Goal: Transaction & Acquisition: Purchase product/service

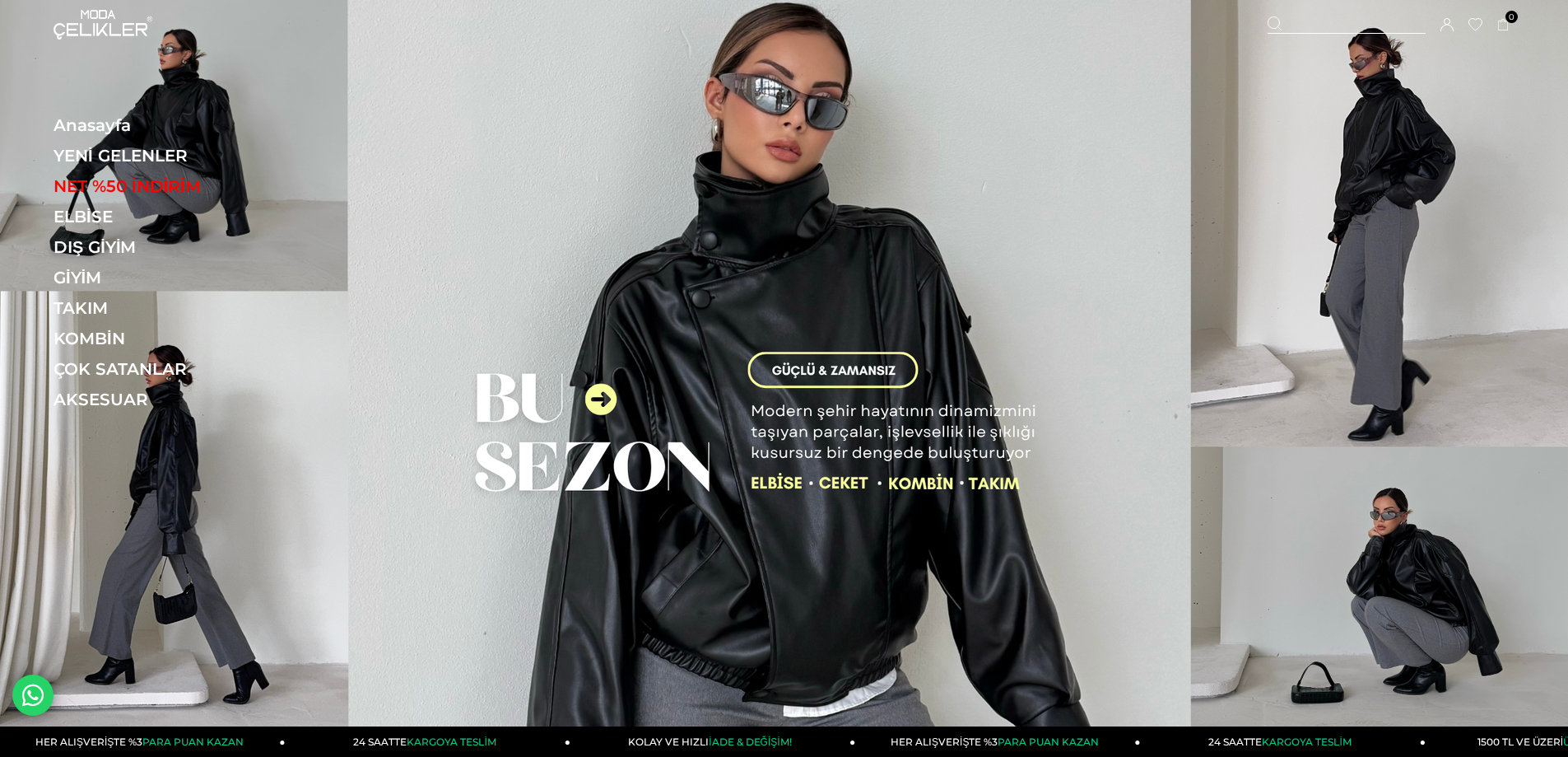
click at [1441, 21] on icon at bounding box center [1447, 24] width 13 height 13
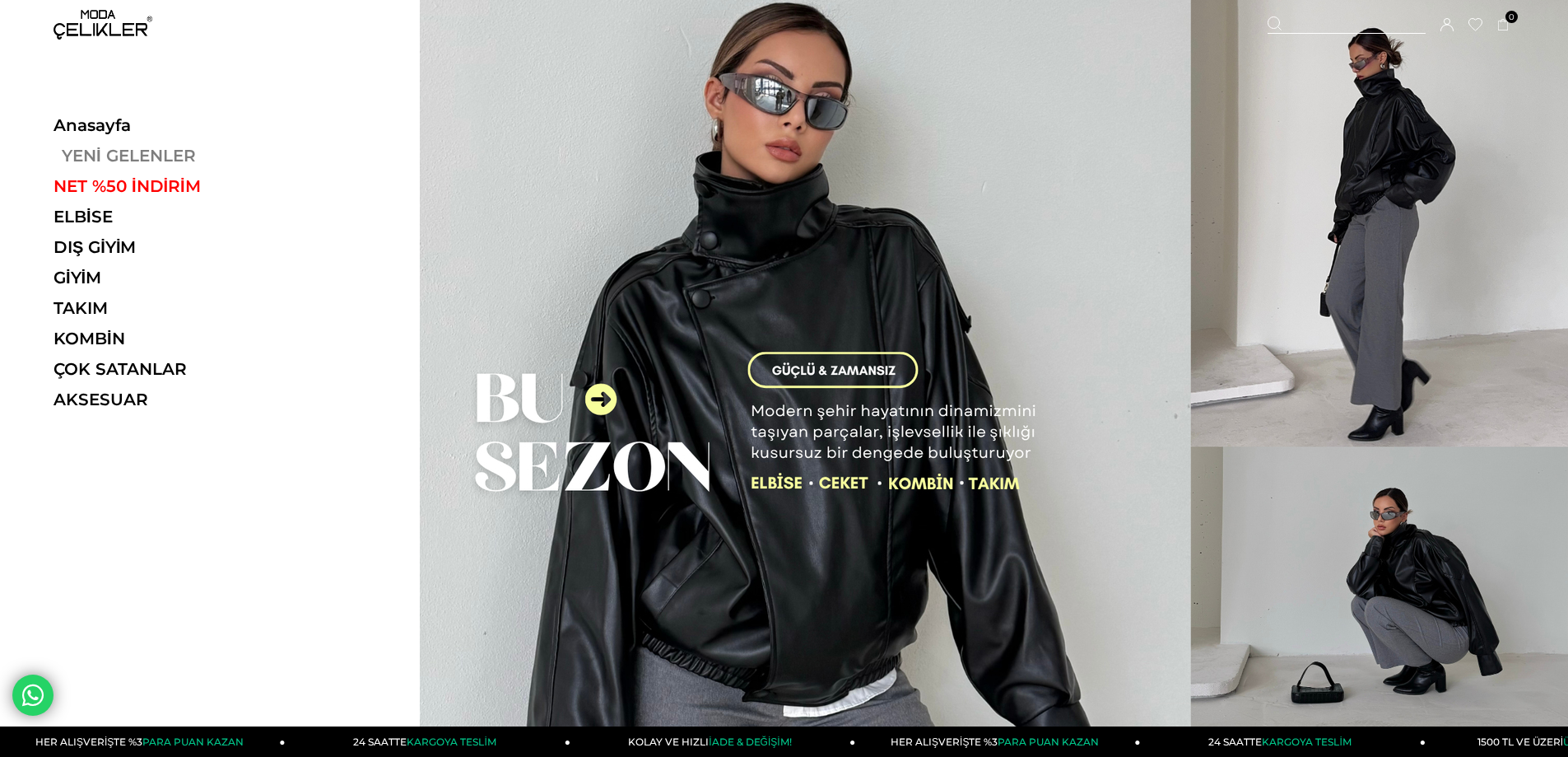
click at [144, 155] on link "YENİ GELENLER" at bounding box center [166, 156] width 227 height 20
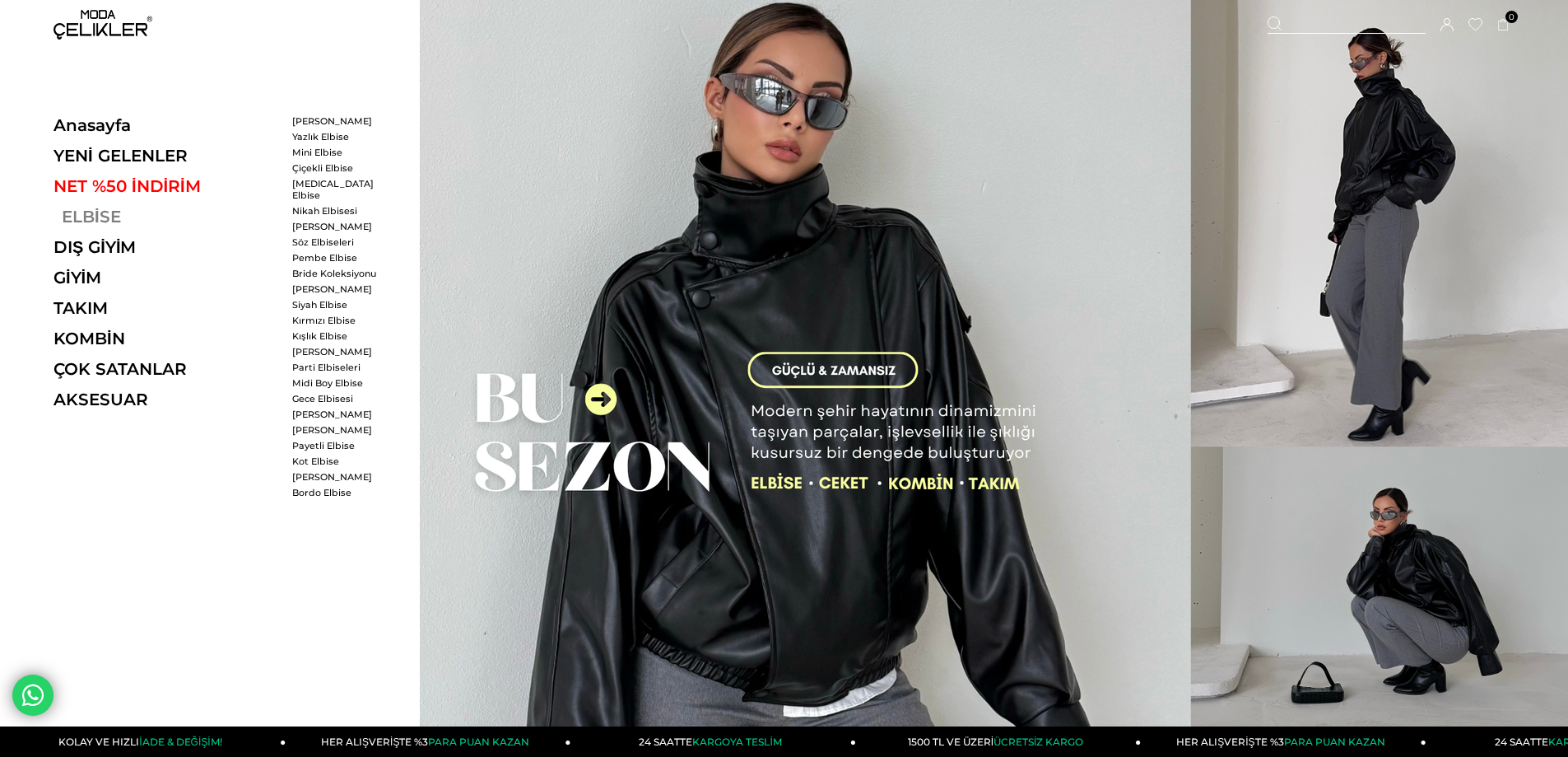
click at [89, 211] on link "ELBİSE" at bounding box center [166, 217] width 227 height 20
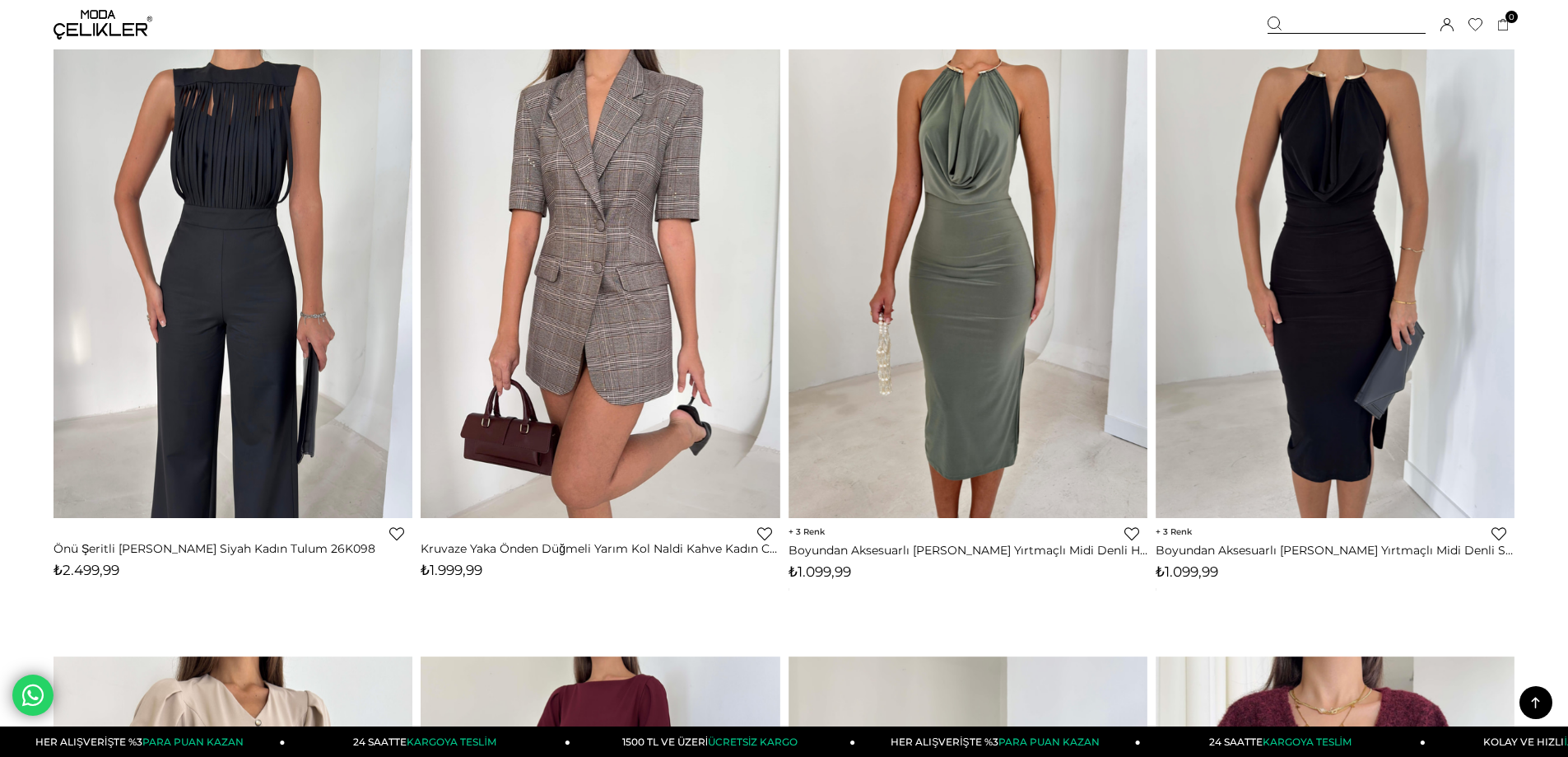
scroll to position [5848, 0]
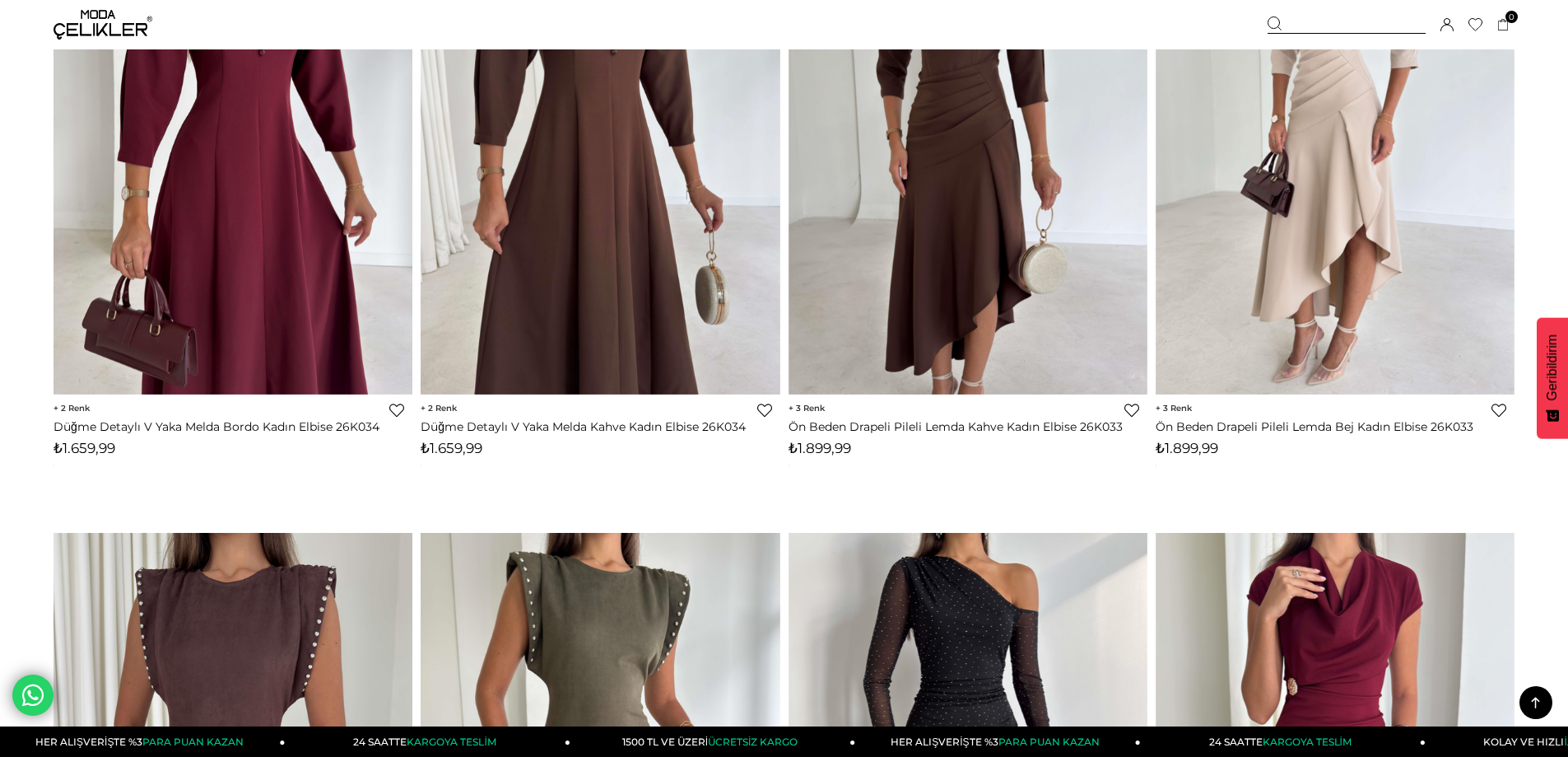
scroll to position [5107, 0]
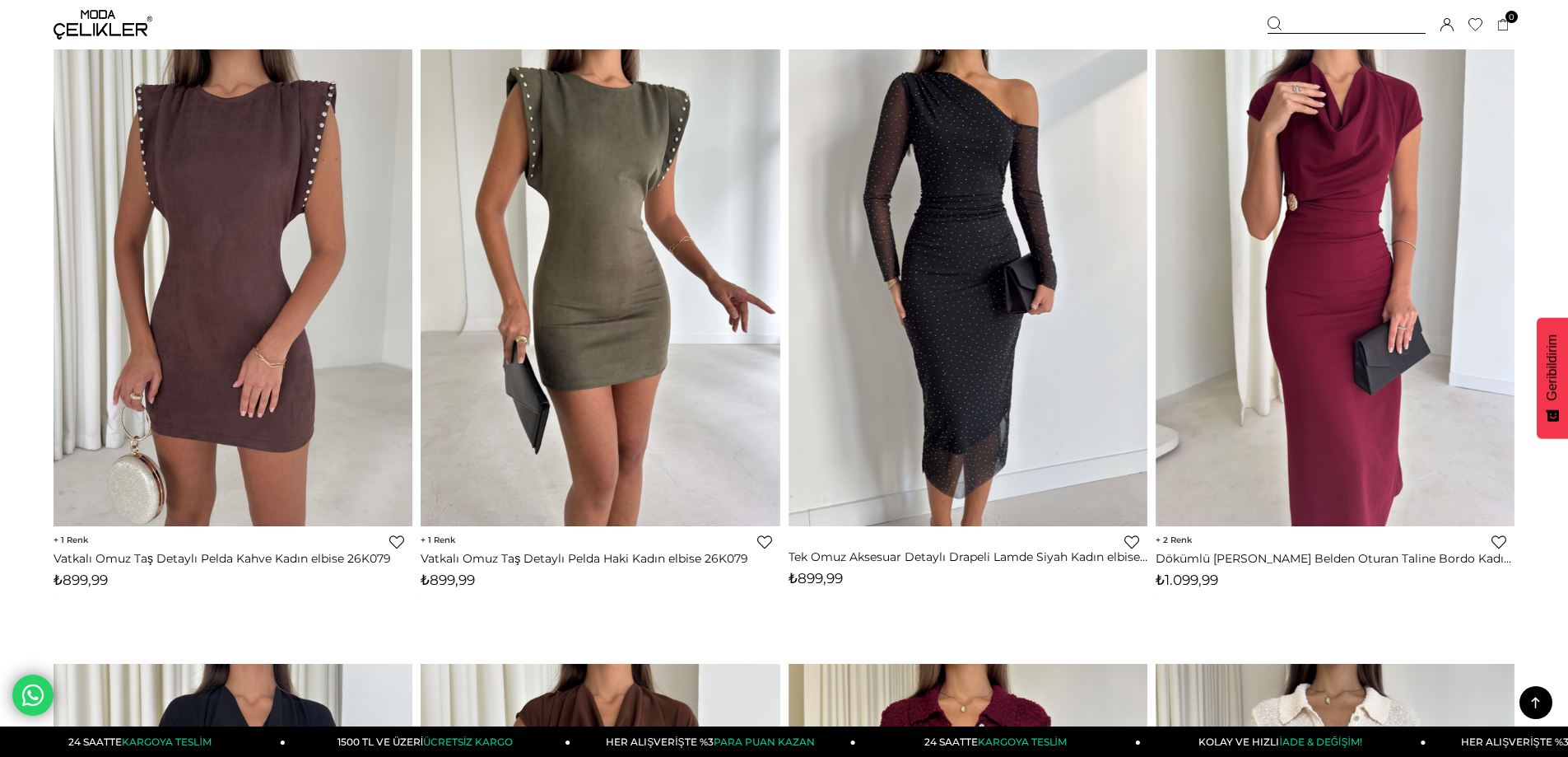
click at [1136, 538] on link "Favorilere Ekle" at bounding box center [1131, 541] width 15 height 15
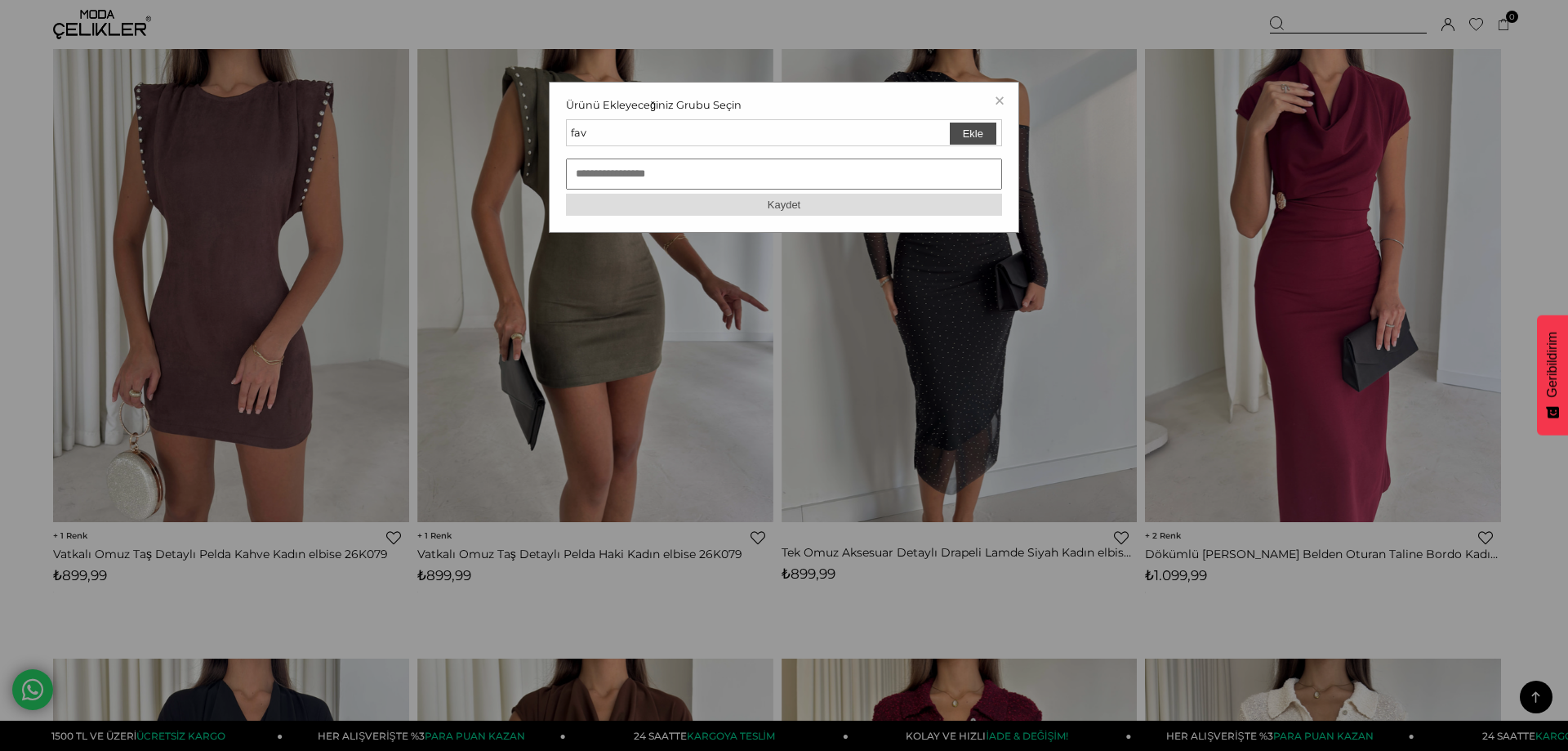
click at [976, 135] on button "Ekle" at bounding box center [973, 134] width 46 height 22
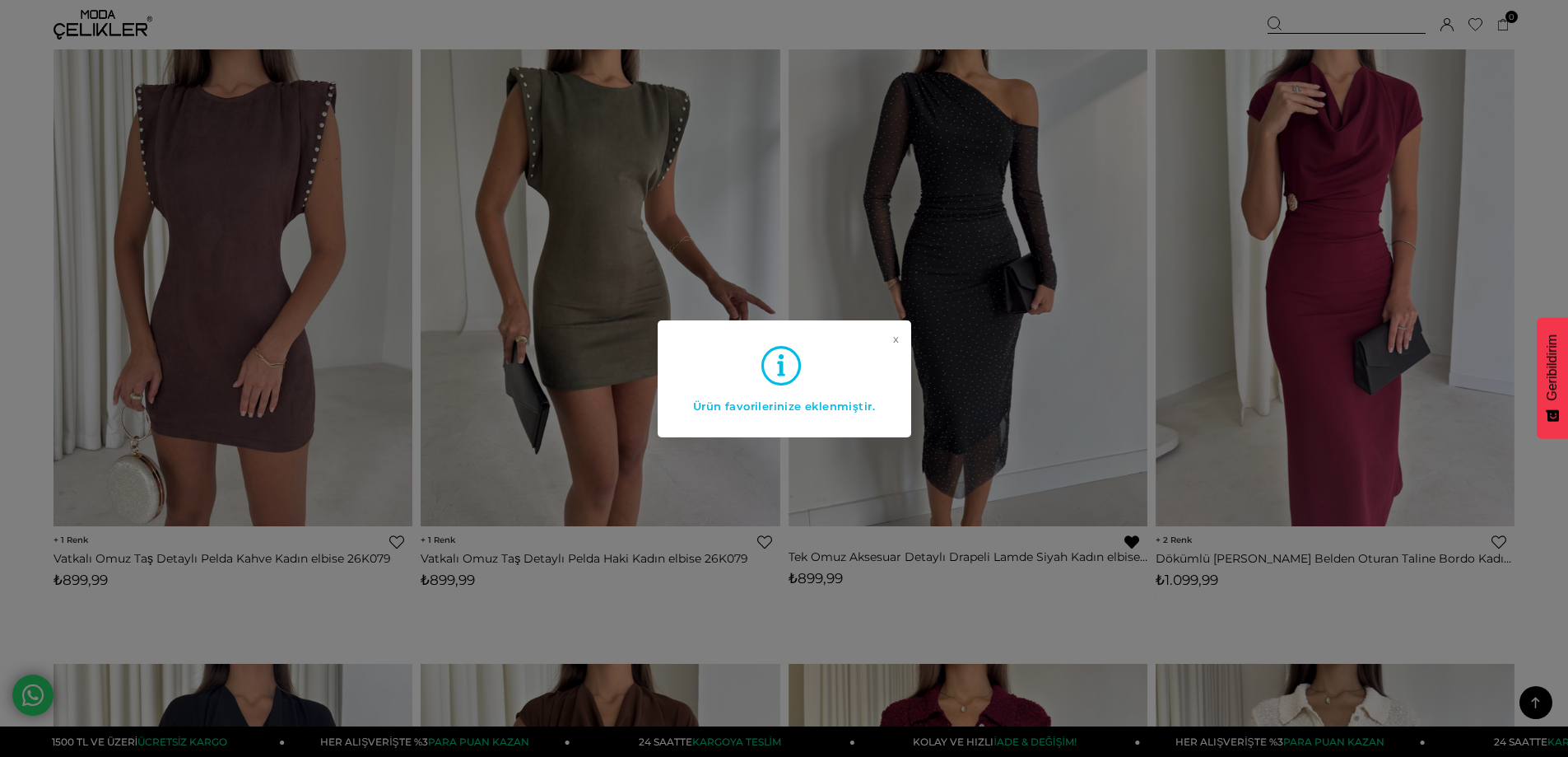
click at [0, 173] on div "x Ürün favorilerinize eklenmiştir." at bounding box center [784, 378] width 1568 height 757
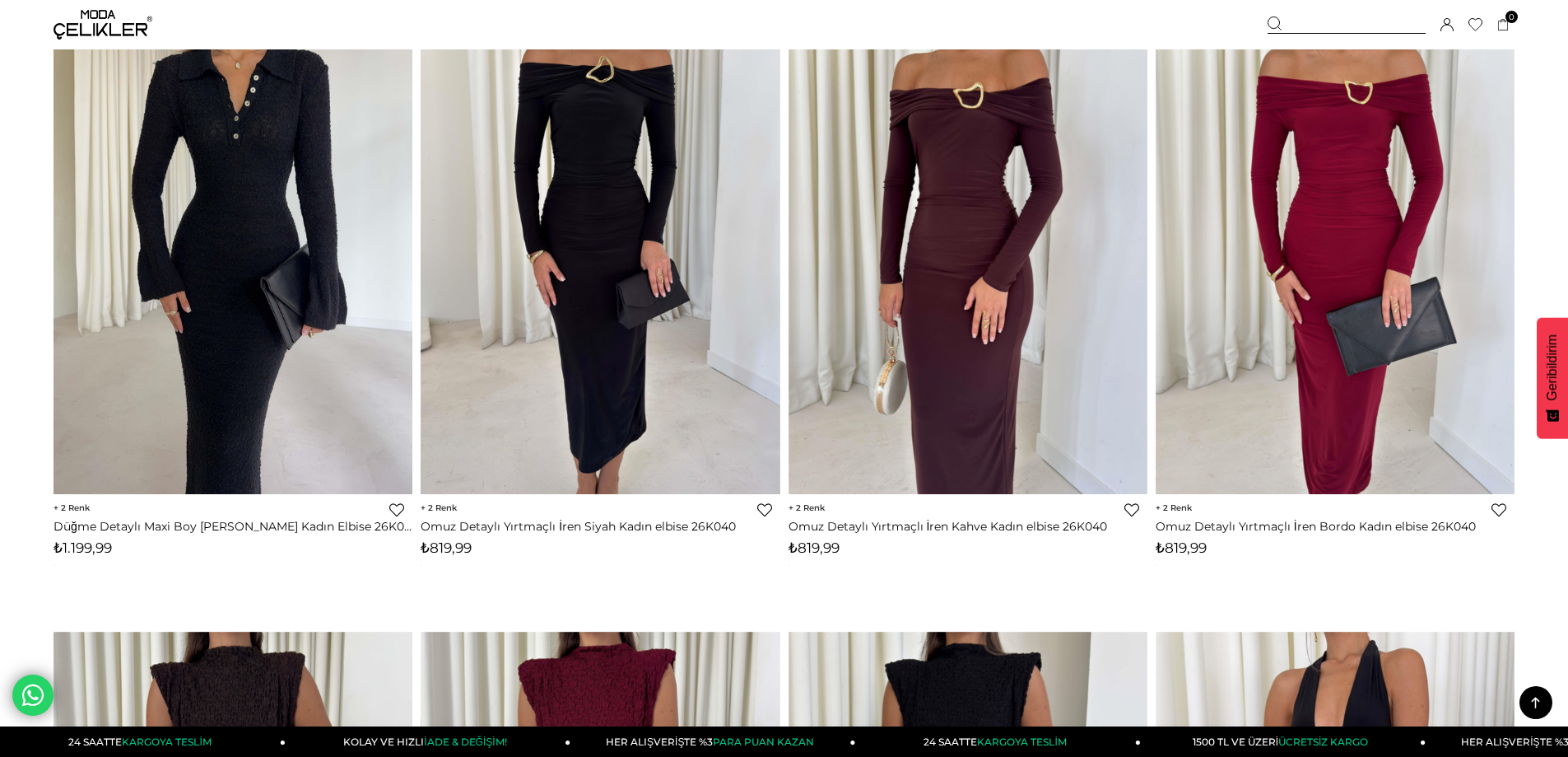
scroll to position [6341, 0]
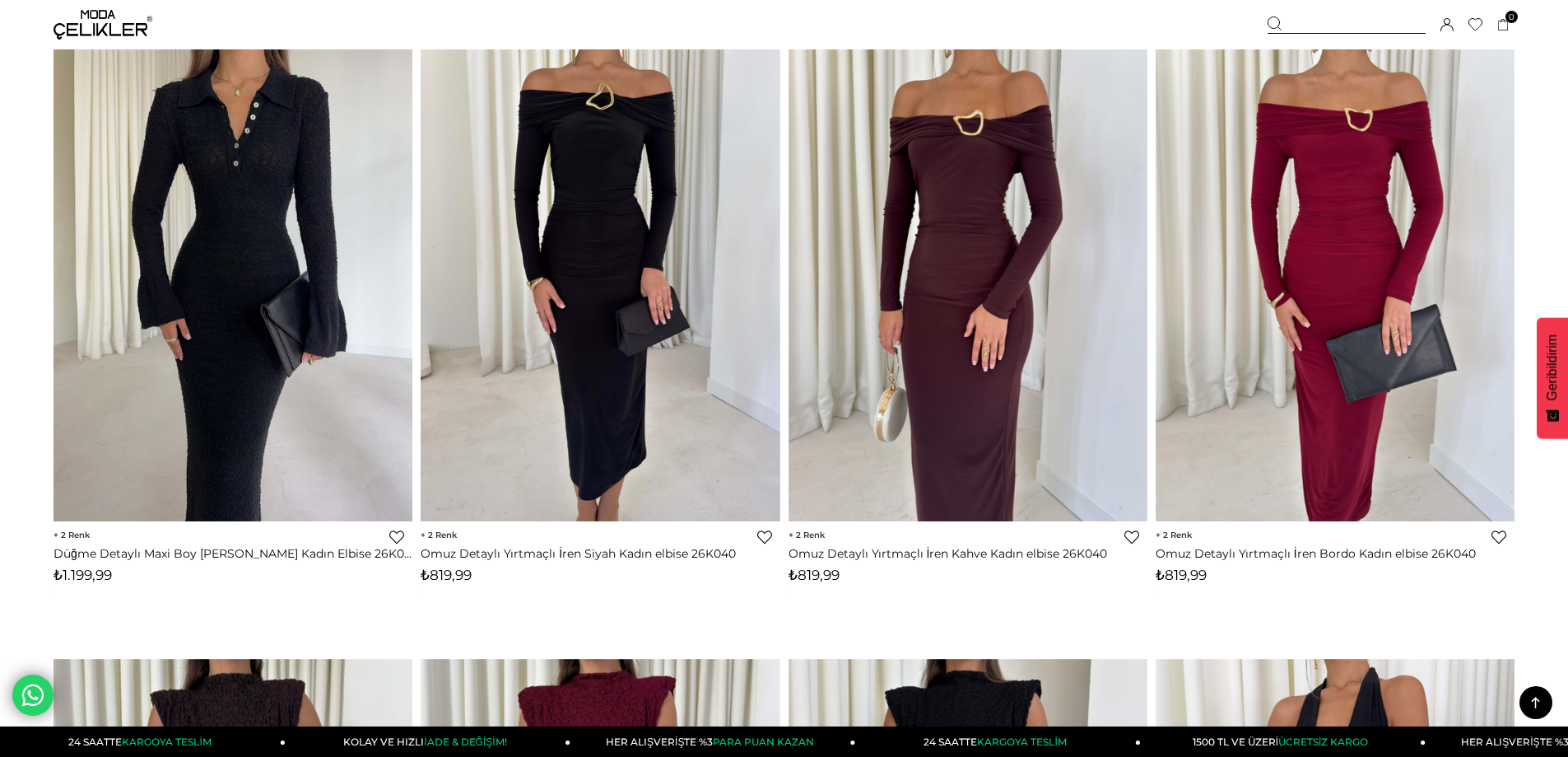
click at [770, 536] on link "Favorilere Ekle" at bounding box center [765, 536] width 15 height 15
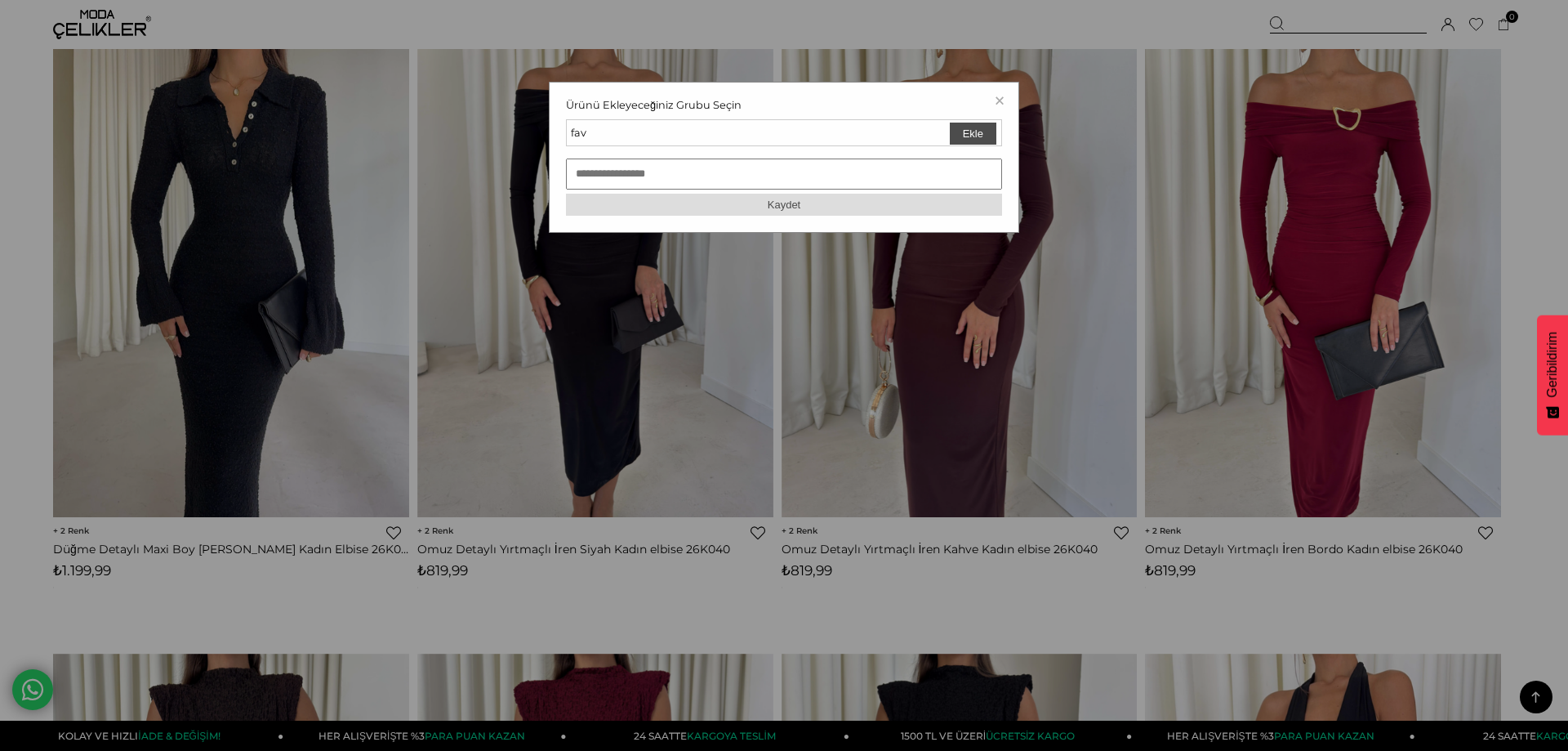
click at [968, 131] on button "Ekle" at bounding box center [973, 134] width 46 height 22
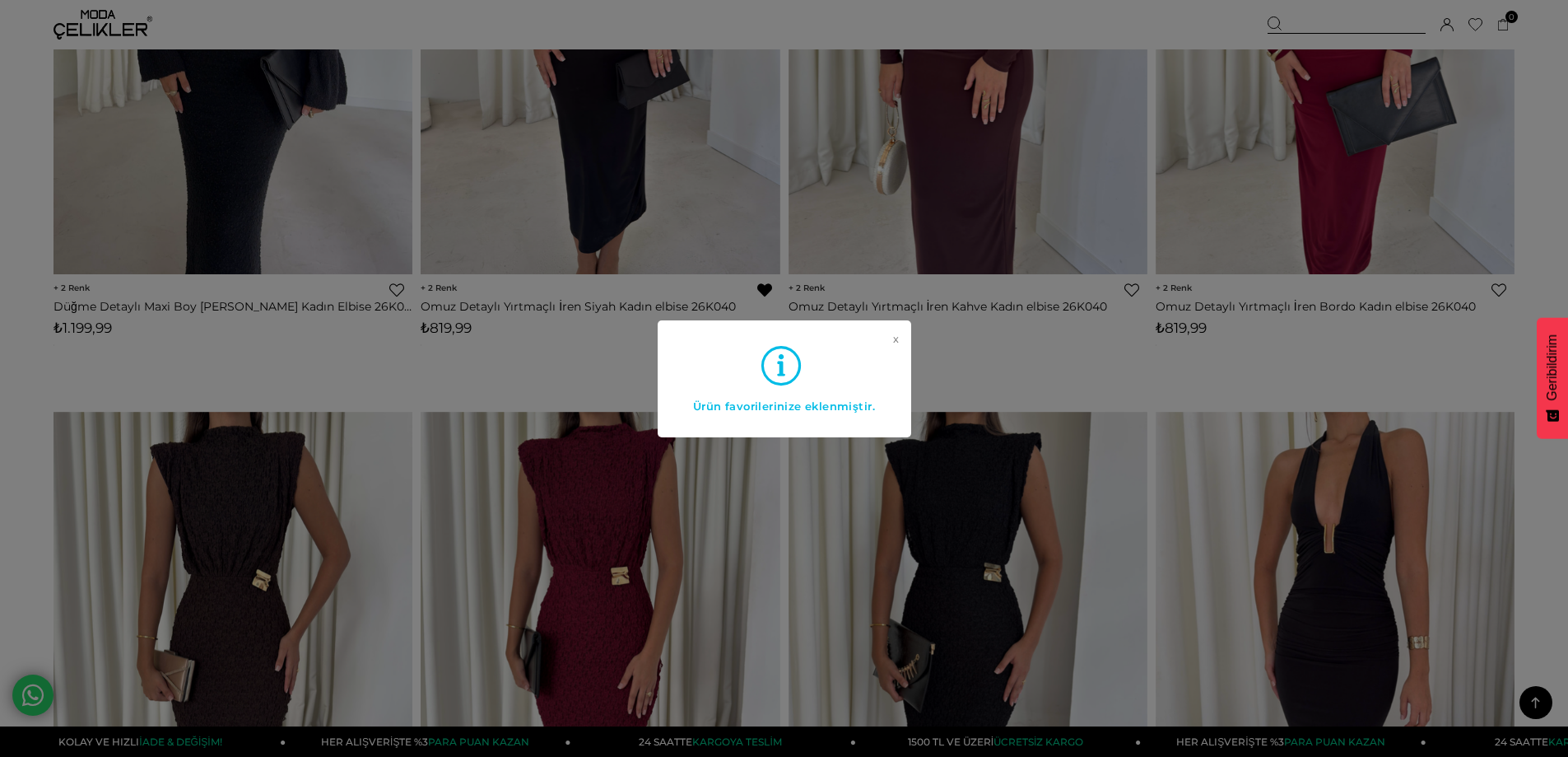
click at [0, 297] on div "x Ürün favorilerinize eklenmiştir." at bounding box center [784, 378] width 1568 height 757
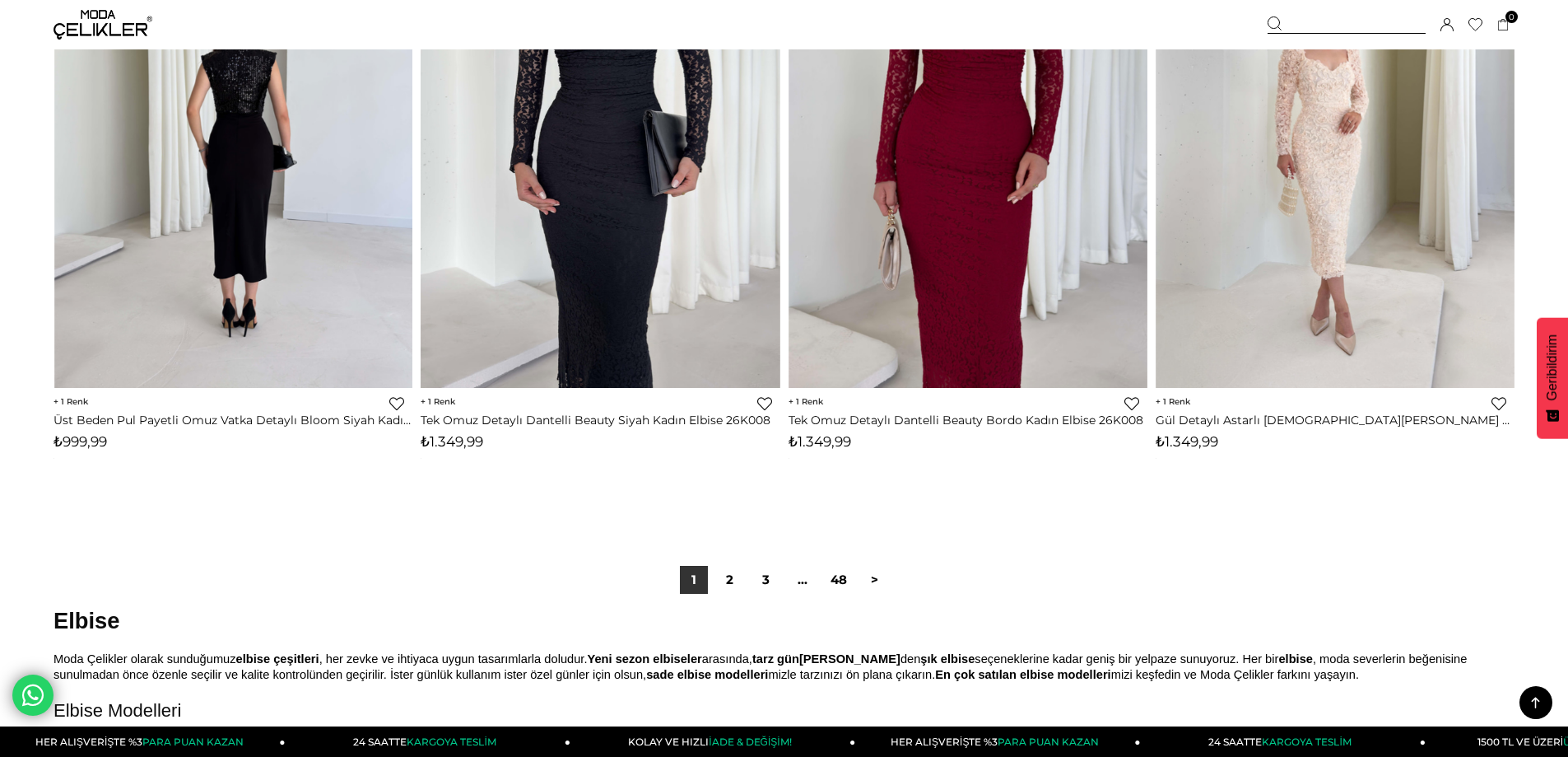
scroll to position [11777, 0]
